Goal: Task Accomplishment & Management: Use online tool/utility

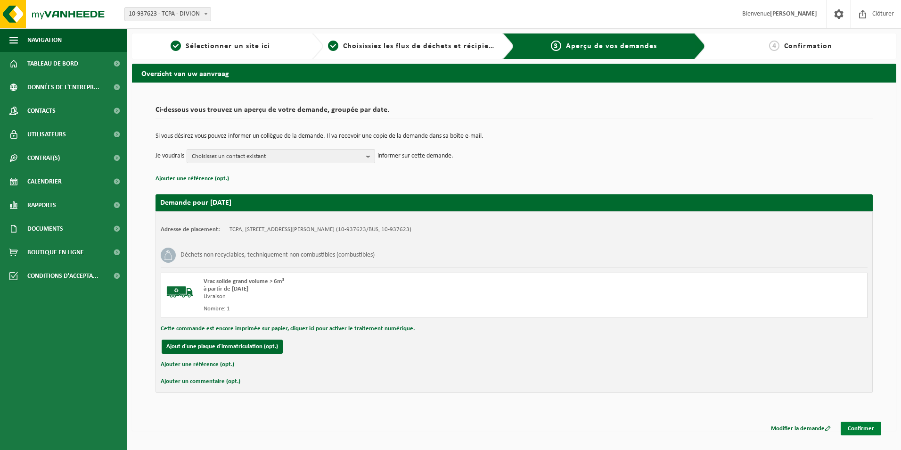
click at [863, 430] on link "Confirmer" at bounding box center [861, 428] width 41 height 14
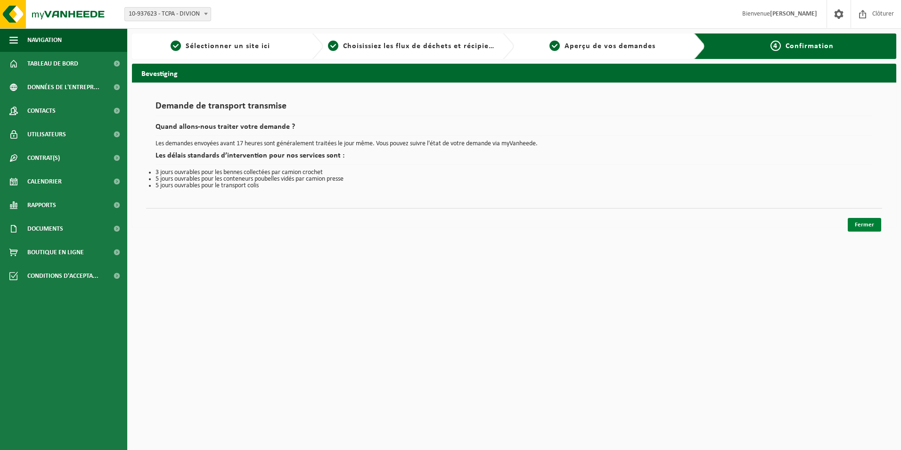
click at [869, 225] on link "Fermer" at bounding box center [864, 225] width 33 height 14
